Goal: Contribute content

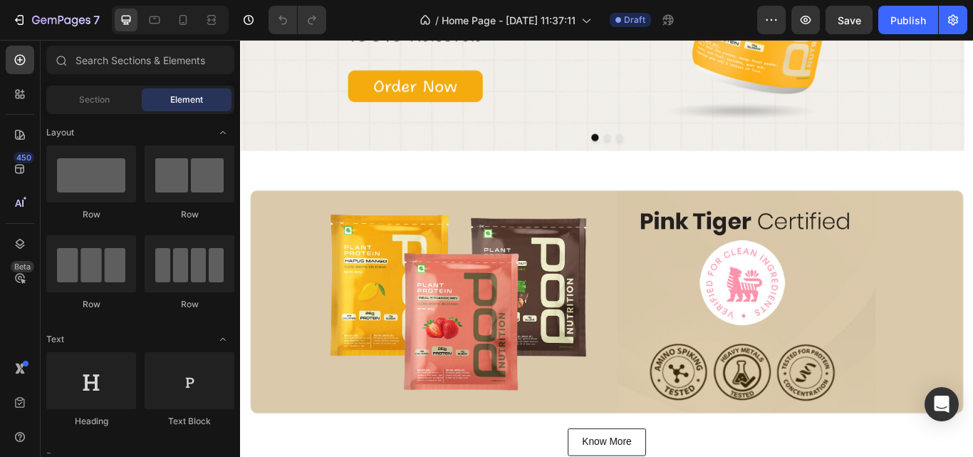
scroll to position [383, 0]
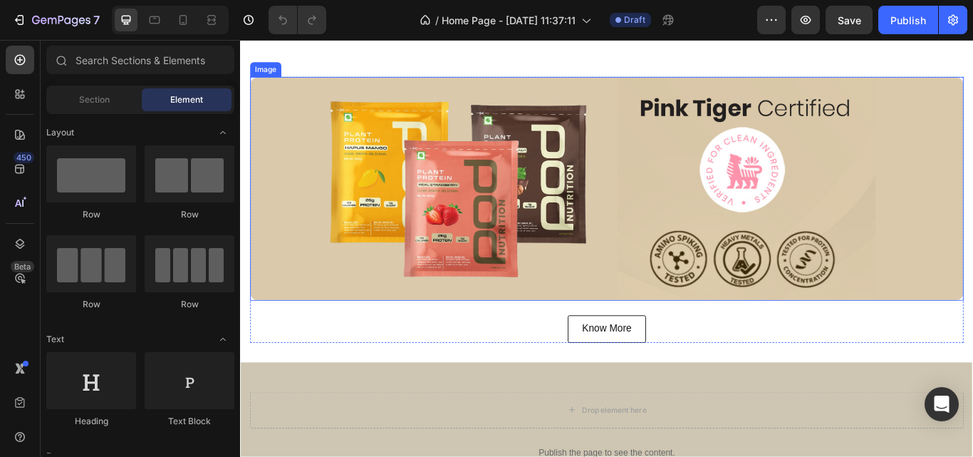
click at [543, 142] on img at bounding box center [667, 213] width 832 height 261
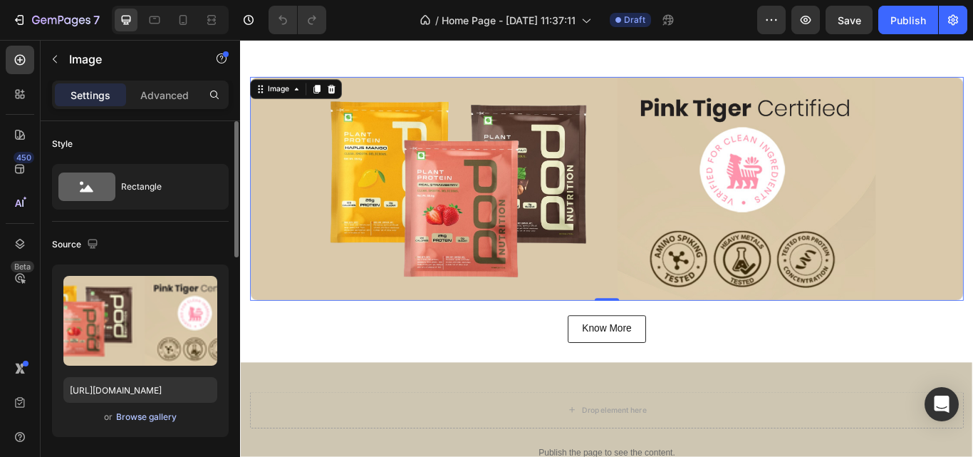
click at [140, 417] on div "Browse gallery" at bounding box center [146, 416] width 61 height 13
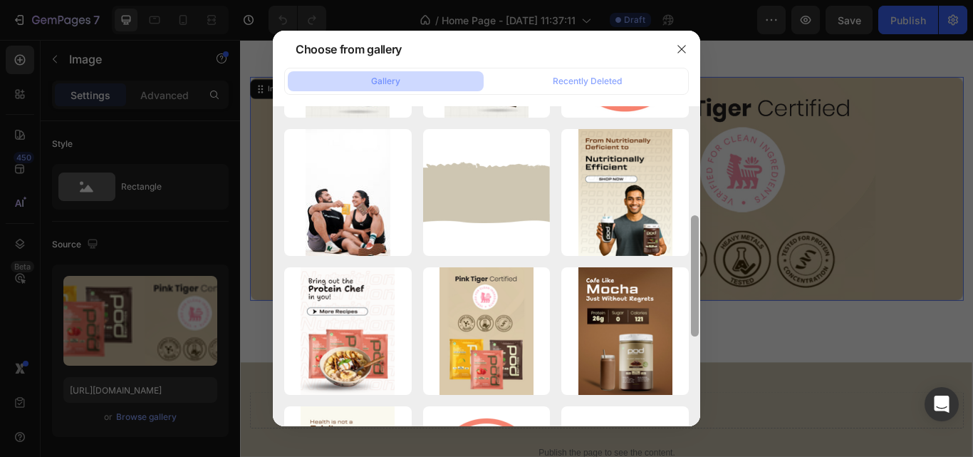
scroll to position [0, 0]
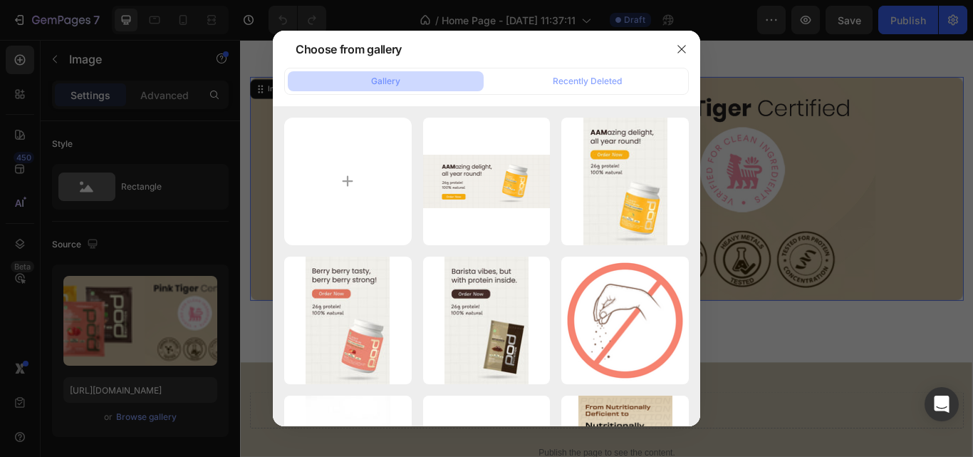
drag, startPoint x: 697, startPoint y: 189, endPoint x: 696, endPoint y: 79, distance: 109.7
click at [696, 79] on div "Gallery Recently Deleted desktop (1200 x 500 px).png 422.11 kb WhatsApp Image 2…" at bounding box center [486, 247] width 427 height 358
click at [682, 46] on icon "button" at bounding box center [681, 48] width 11 height 11
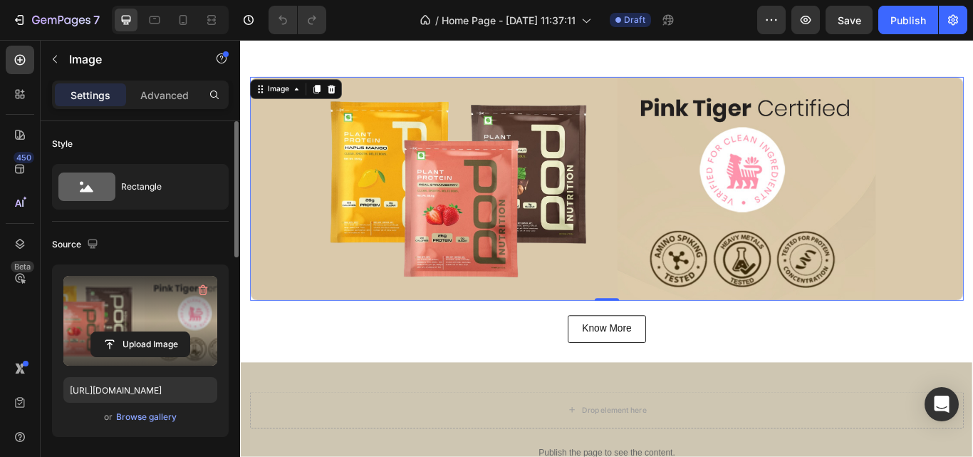
click at [138, 313] on label at bounding box center [140, 321] width 154 height 90
click at [138, 332] on input "file" at bounding box center [140, 344] width 98 height 24
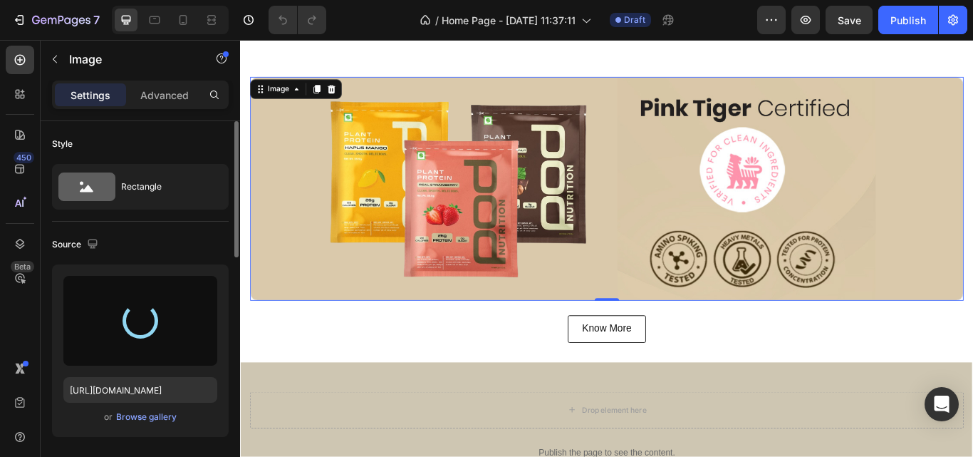
type input "[URL][DOMAIN_NAME]"
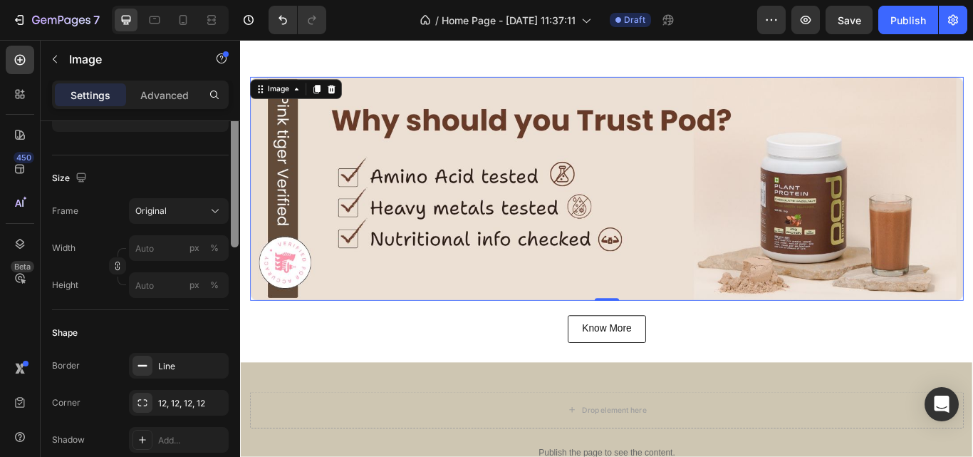
drag, startPoint x: 235, startPoint y: 180, endPoint x: 239, endPoint y: 291, distance: 111.2
click at [239, 291] on div at bounding box center [234, 221] width 11 height 376
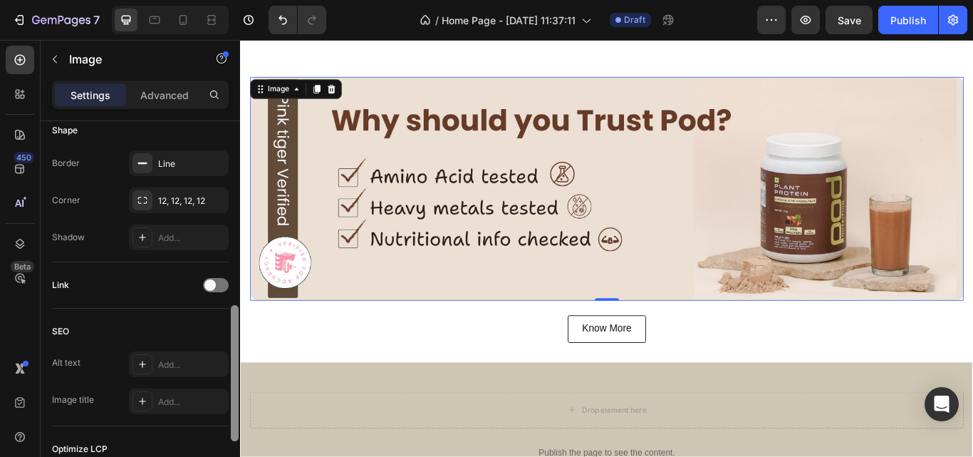
scroll to position [38, 0]
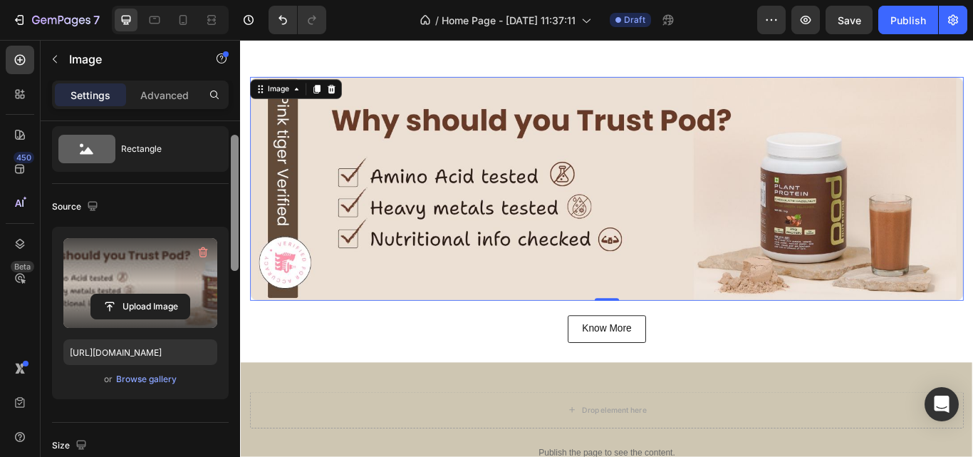
drag, startPoint x: 471, startPoint y: 339, endPoint x: 246, endPoint y: 73, distance: 349.2
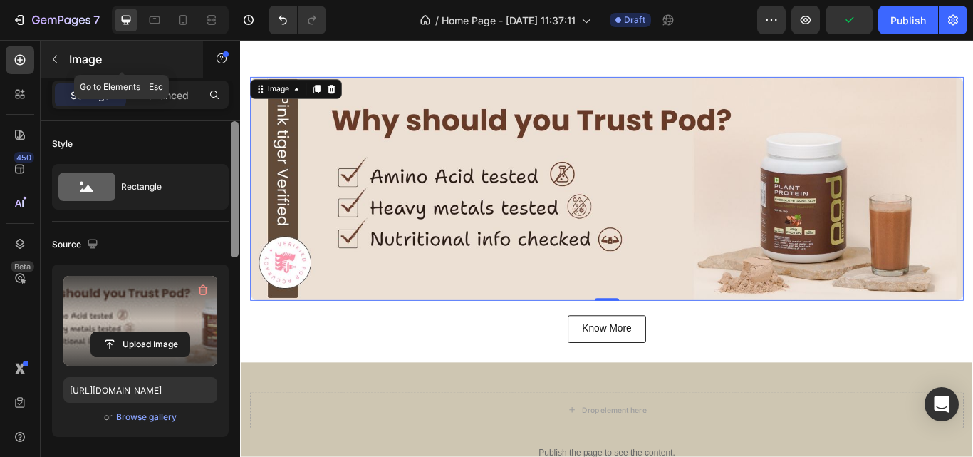
click at [50, 59] on icon "button" at bounding box center [54, 58] width 11 height 11
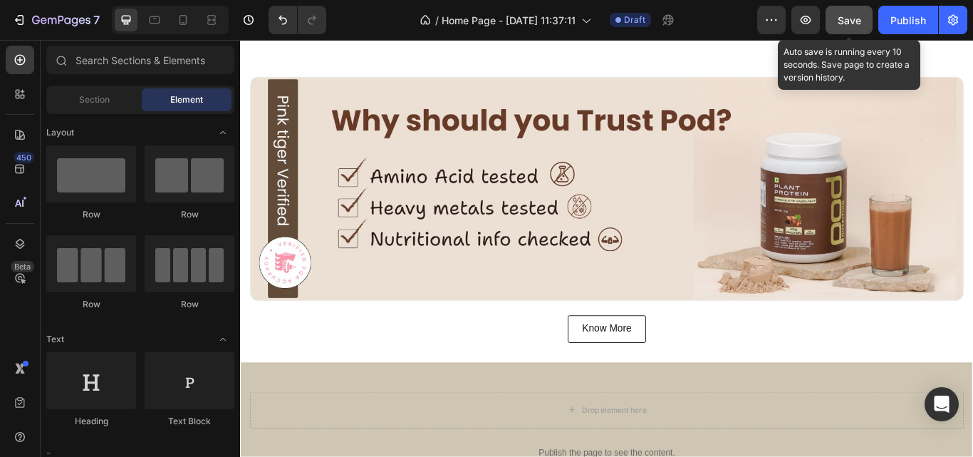
click at [845, 19] on span "Save" at bounding box center [850, 20] width 24 height 12
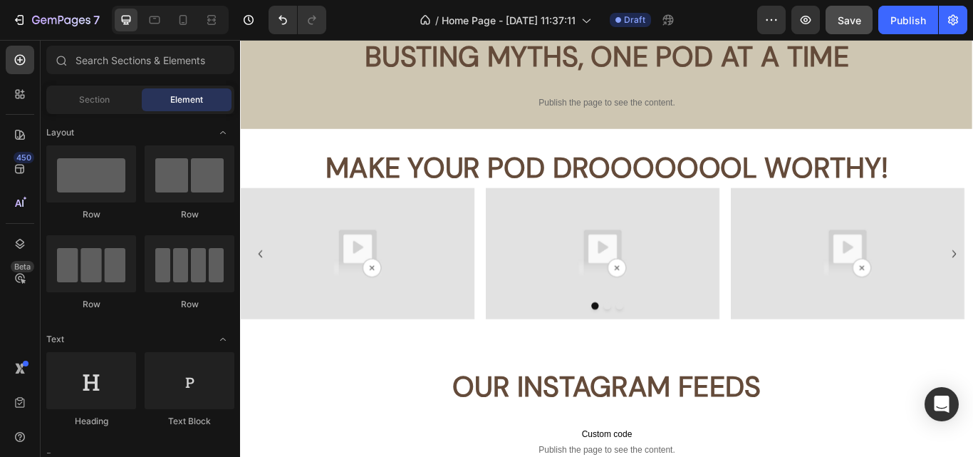
scroll to position [2565, 0]
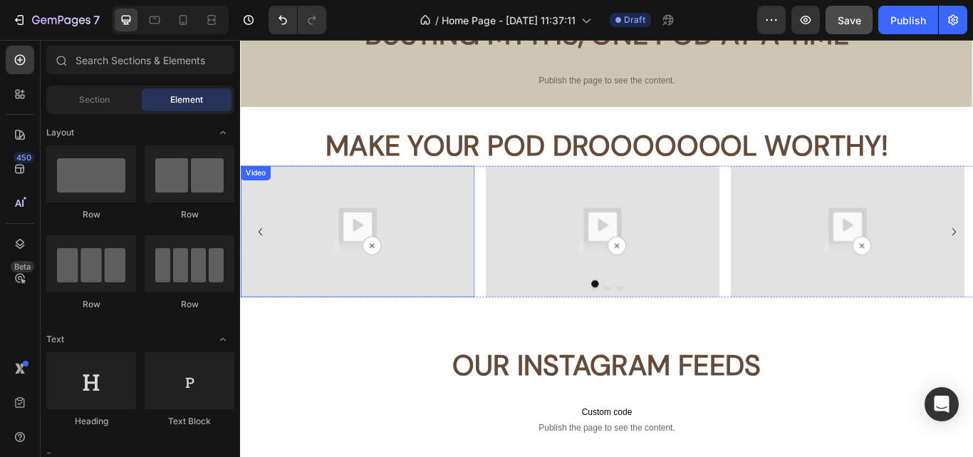
click at [333, 226] on img at bounding box center [376, 263] width 273 height 153
